Goal: Task Accomplishment & Management: Manage account settings

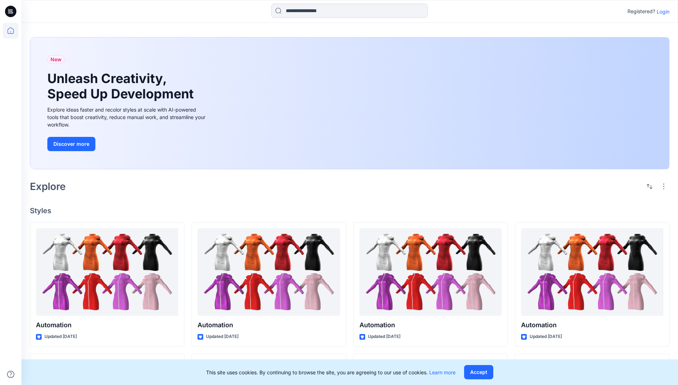
click at [662, 11] on p "Login" at bounding box center [663, 11] width 13 height 7
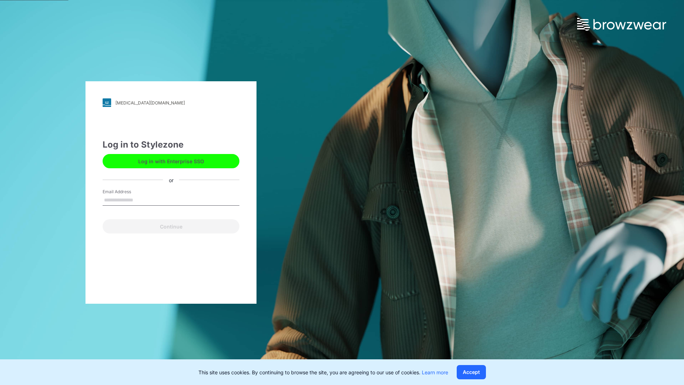
click at [141, 199] on input "Email Address" at bounding box center [171, 200] width 137 height 11
type input "**********"
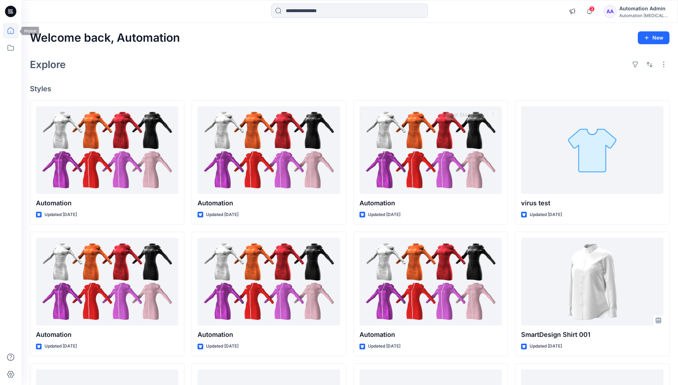
click at [14, 31] on icon at bounding box center [10, 30] width 6 height 6
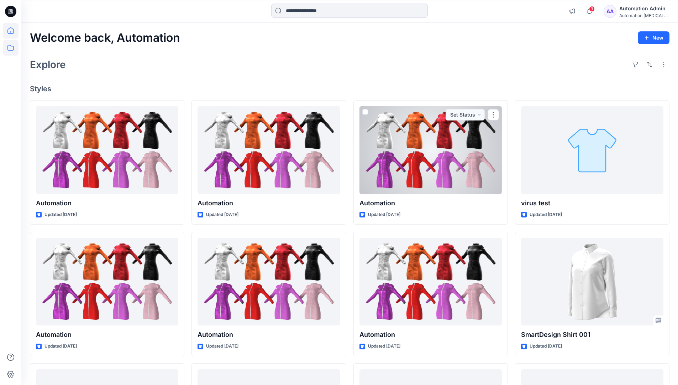
click at [9, 48] on icon at bounding box center [11, 48] width 16 height 16
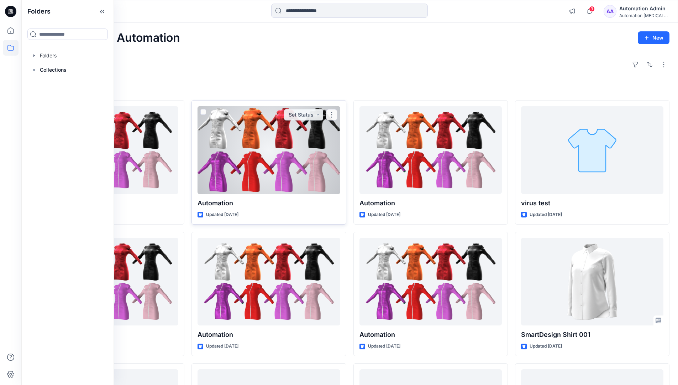
click at [205, 168] on div at bounding box center [269, 150] width 142 height 88
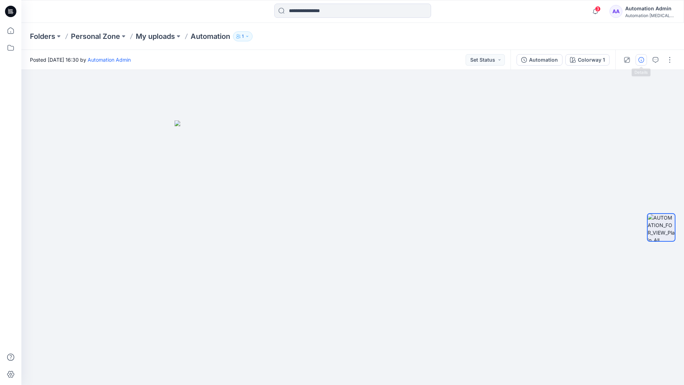
click at [641, 58] on icon "button" at bounding box center [641, 60] width 6 height 6
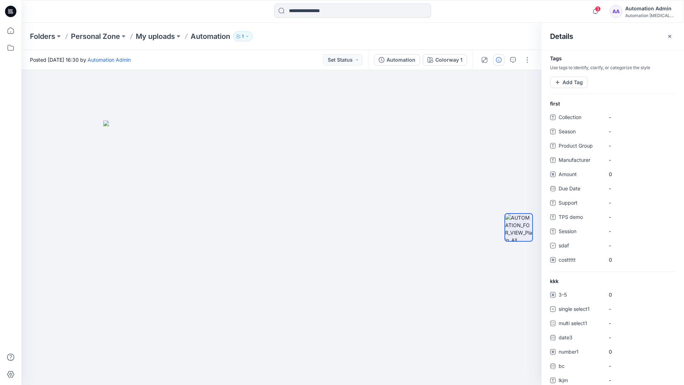
click at [646, 11] on div "Automation Admin" at bounding box center [650, 8] width 50 height 9
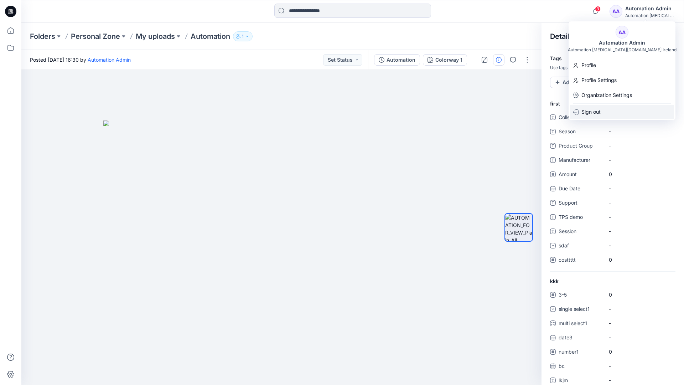
click at [603, 114] on div "Sign out" at bounding box center [622, 112] width 104 height 14
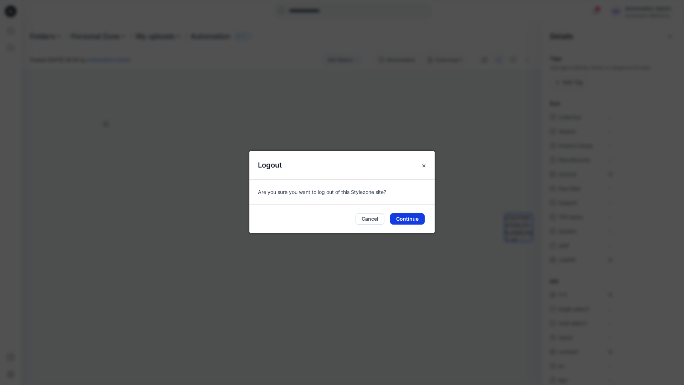
click at [414, 218] on button "Continue" at bounding box center [407, 218] width 35 height 11
